Goal: Transaction & Acquisition: Book appointment/travel/reservation

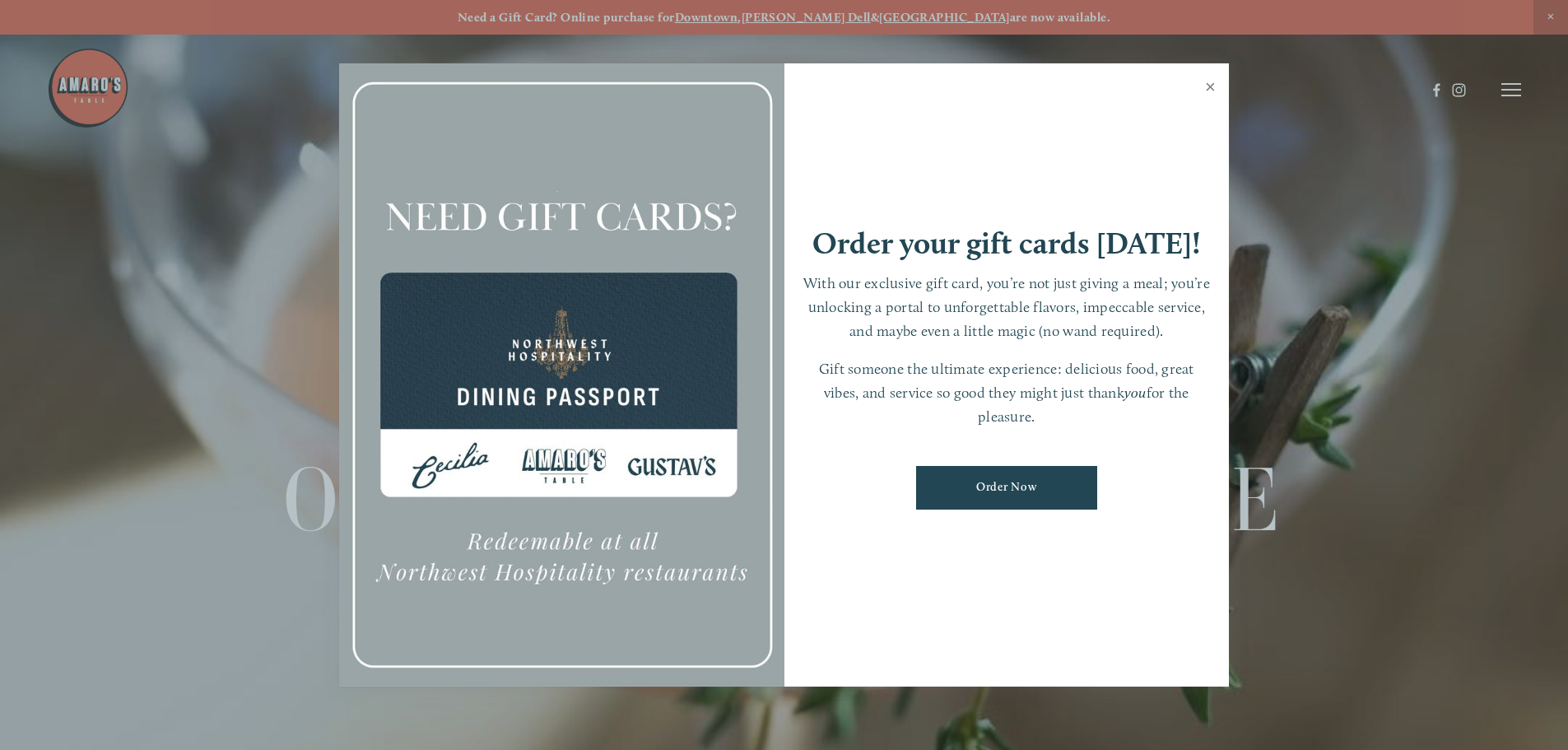
click at [1208, 88] on link "Close" at bounding box center [1210, 88] width 32 height 46
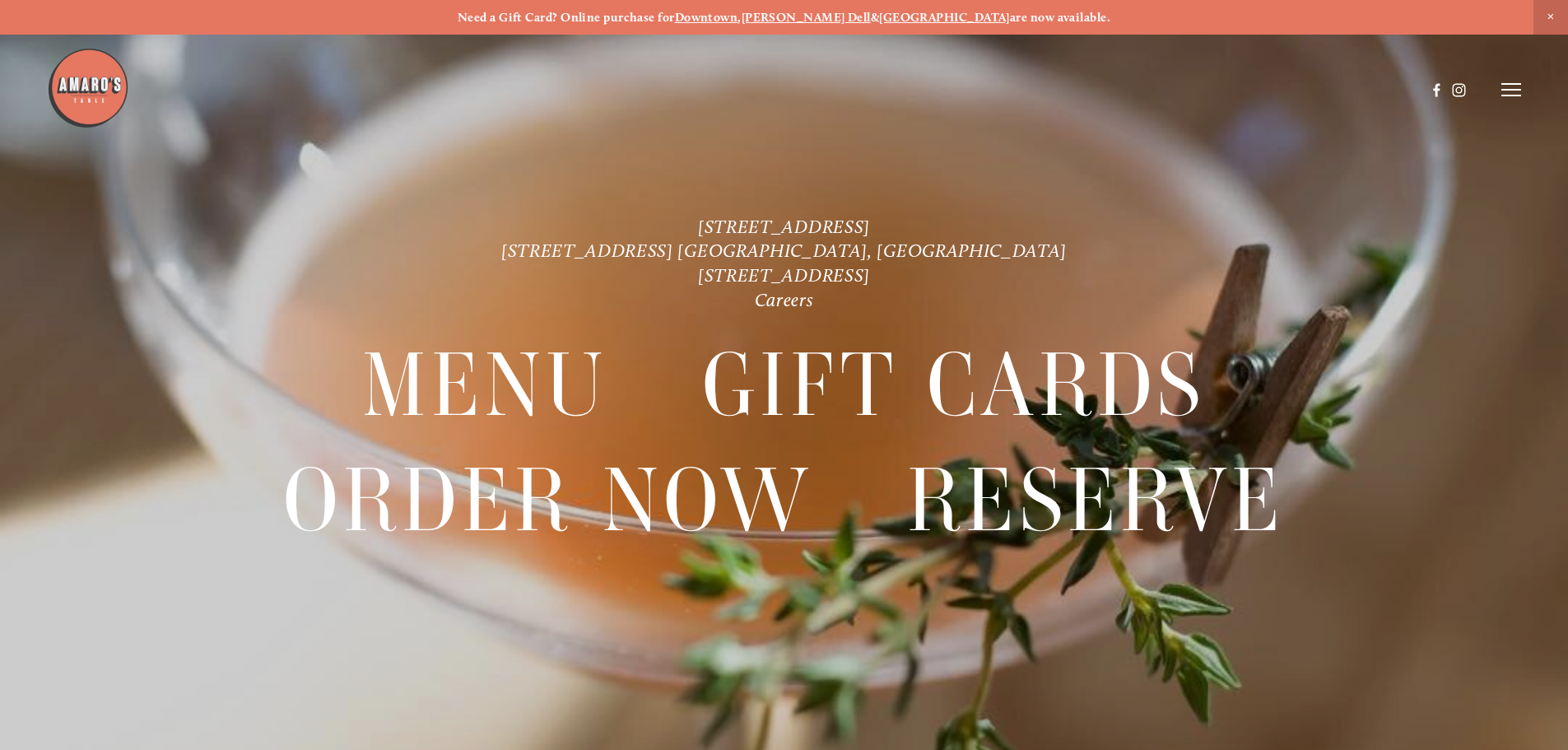
click at [1509, 89] on line at bounding box center [1511, 89] width 20 height 0
click at [1394, 88] on span "Reserve" at bounding box center [1391, 89] width 43 height 16
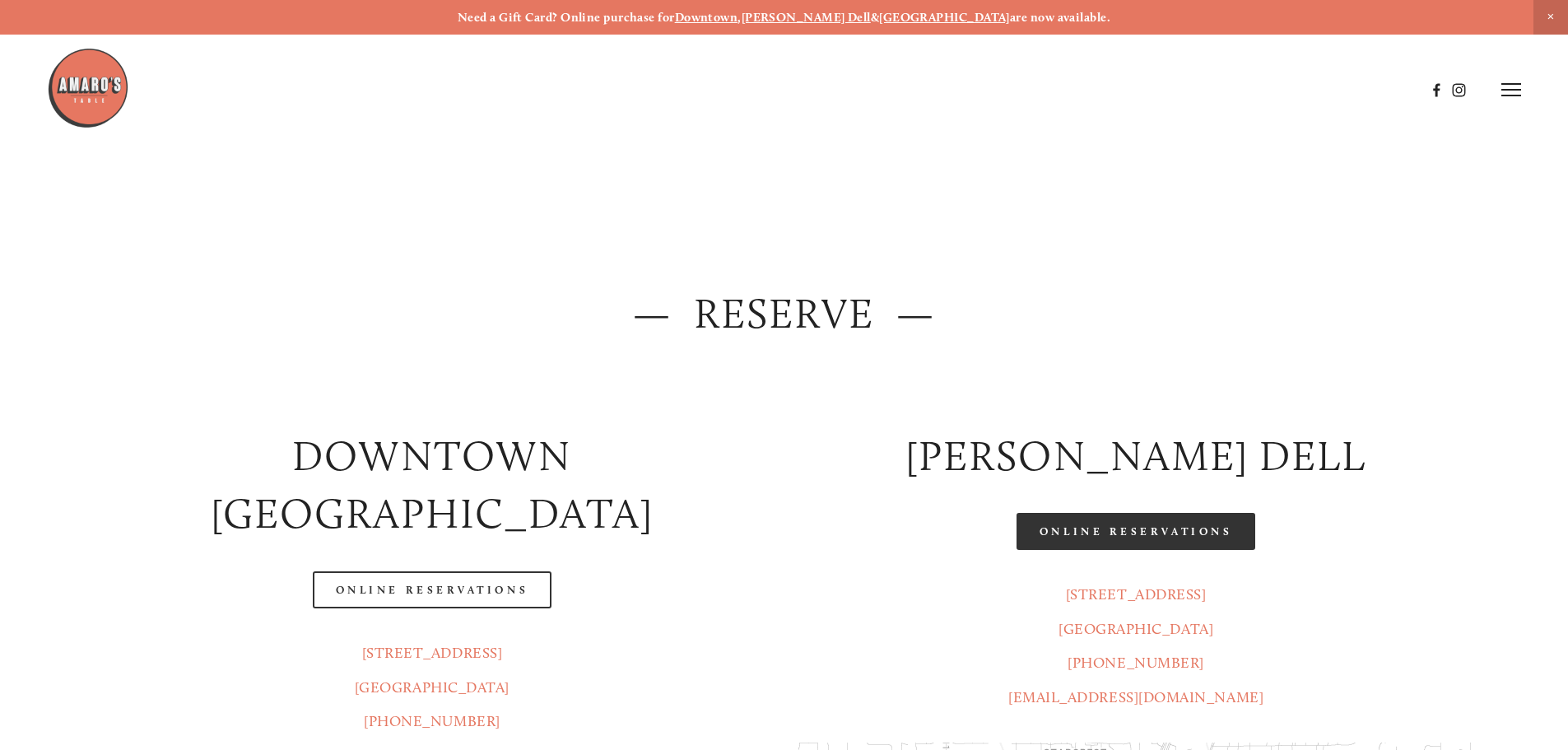
click at [1069, 525] on link "Online Reservations" at bounding box center [1136, 531] width 239 height 37
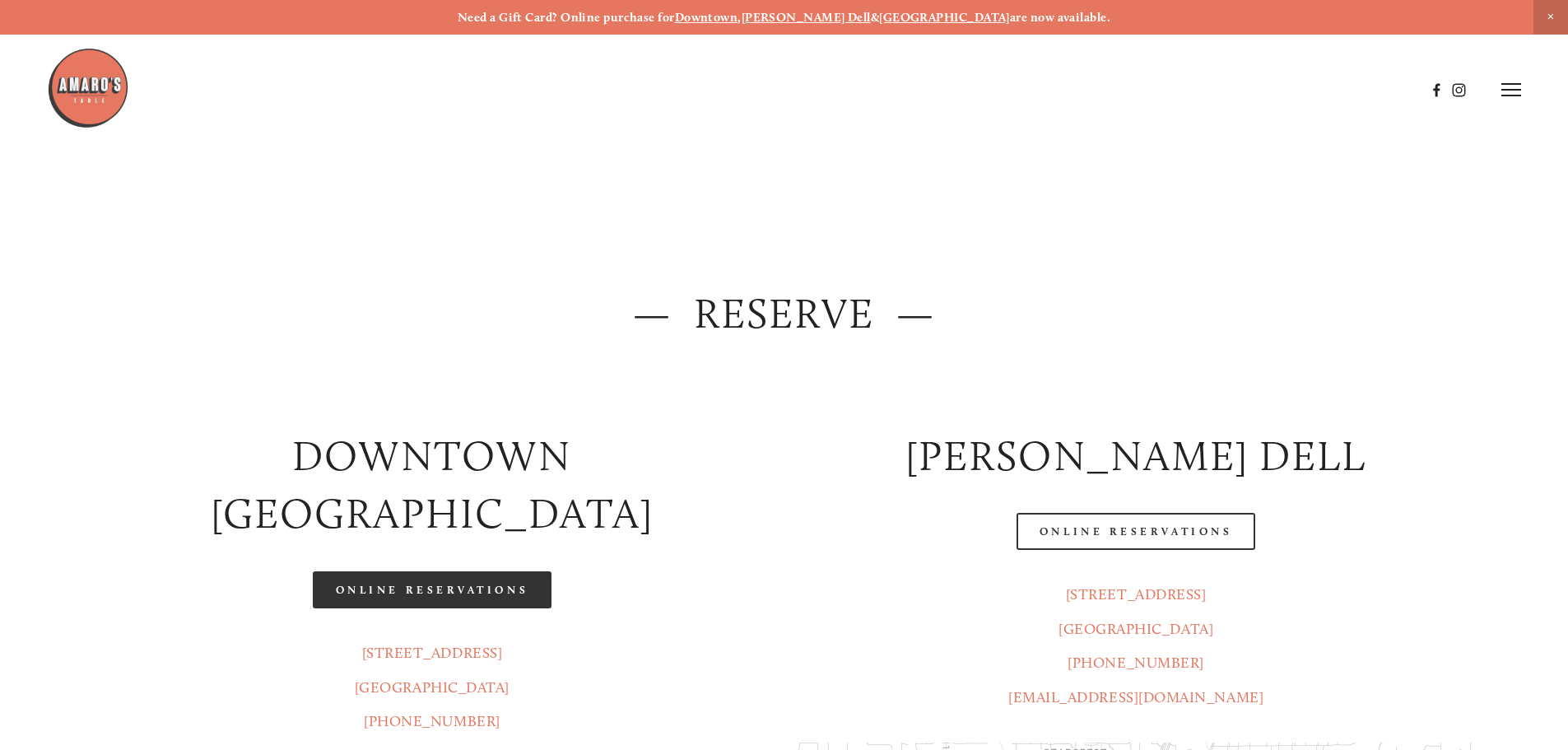
click at [450, 571] on link "Online Reservations" at bounding box center [432, 589] width 239 height 37
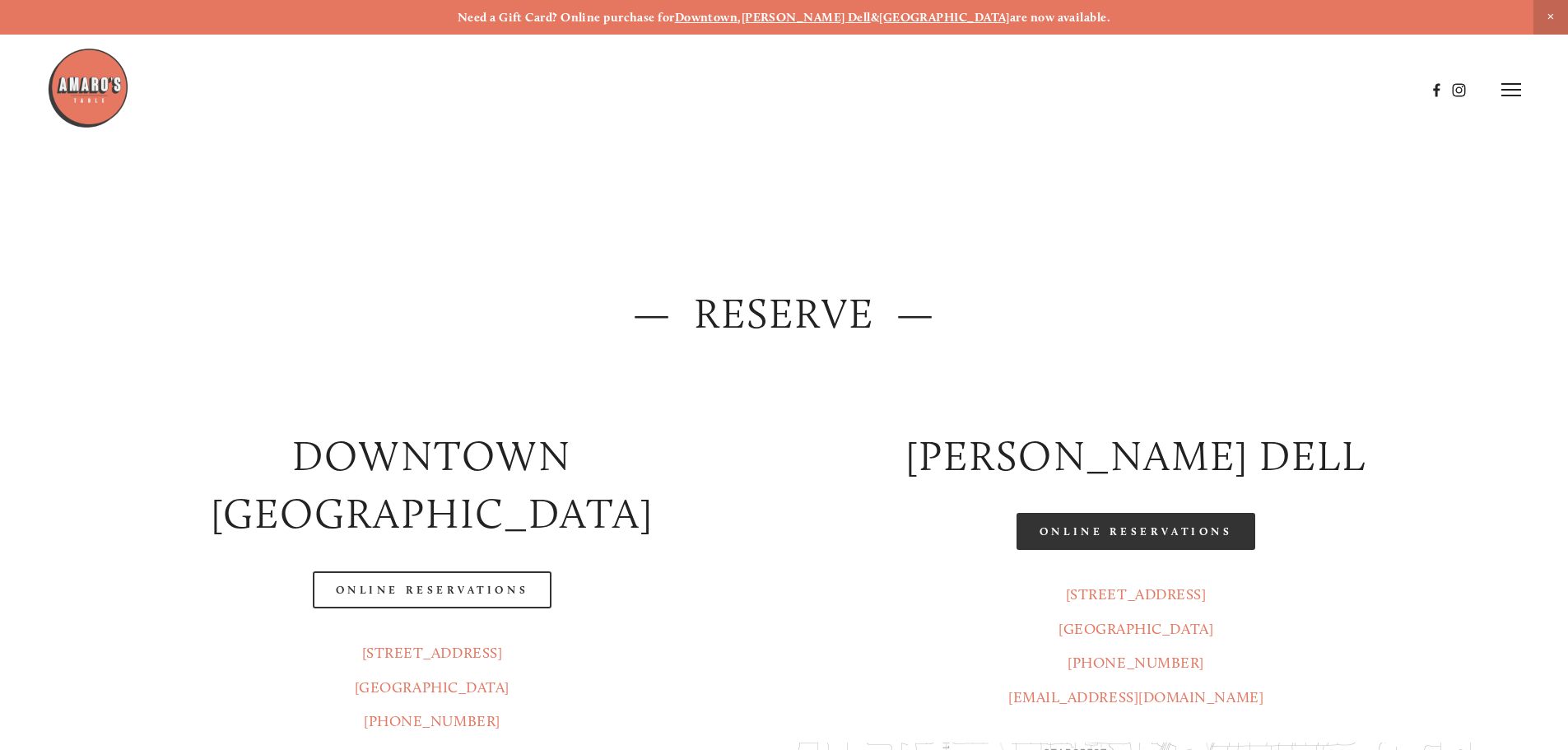
click at [1124, 534] on link "Online Reservations" at bounding box center [1136, 531] width 239 height 37
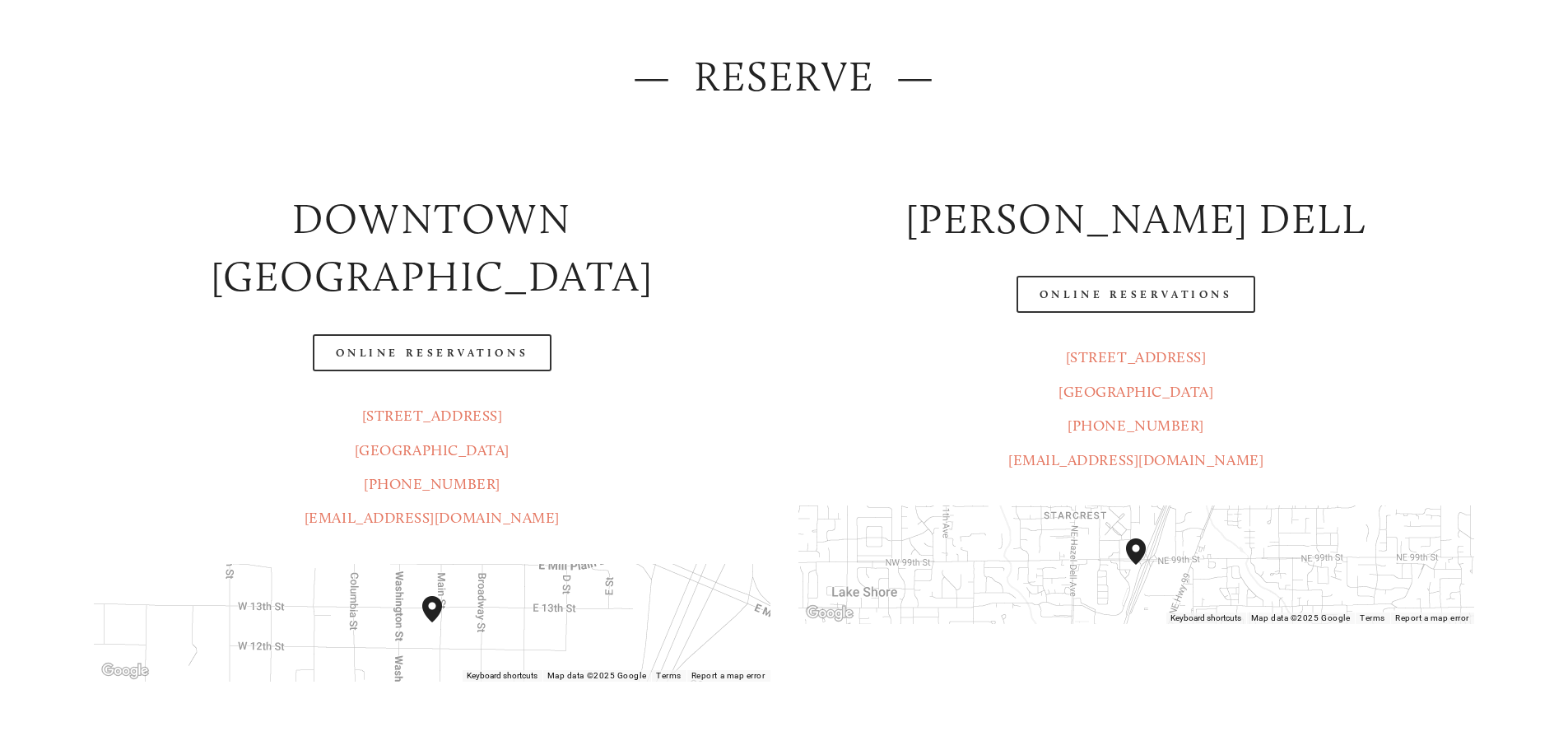
scroll to position [247, 0]
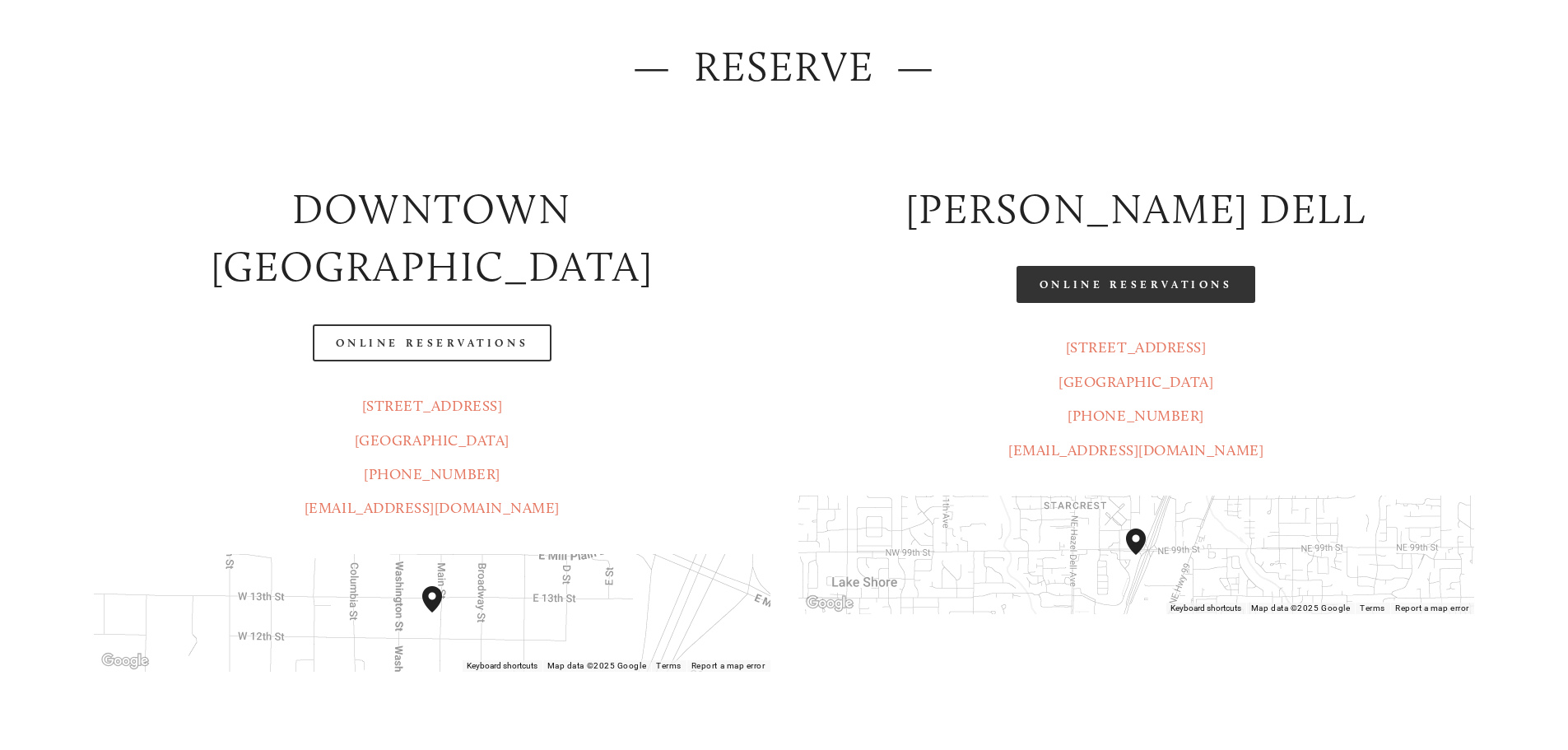
click at [1198, 294] on link "Online Reservations" at bounding box center [1136, 283] width 239 height 37
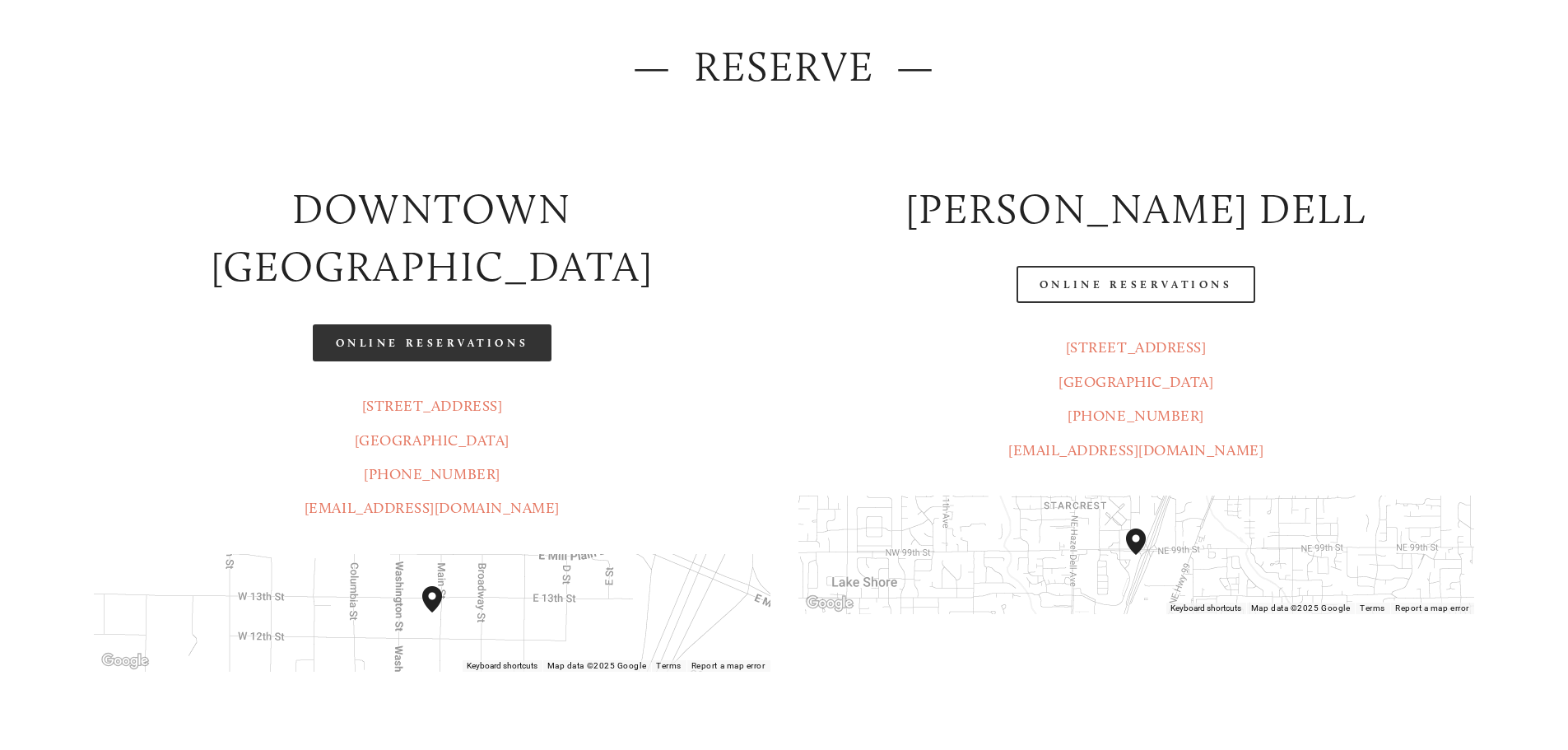
click at [464, 325] on link "Online Reservations" at bounding box center [432, 343] width 239 height 37
